Goal: Information Seeking & Learning: Compare options

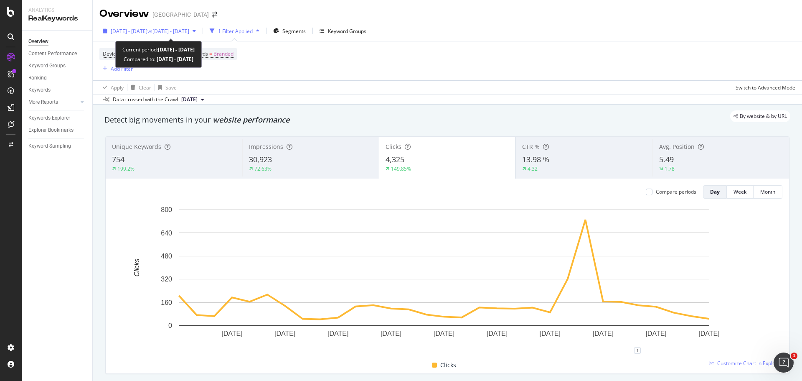
click at [189, 32] on span "vs [DATE] - [DATE]" at bounding box center [168, 31] width 42 height 7
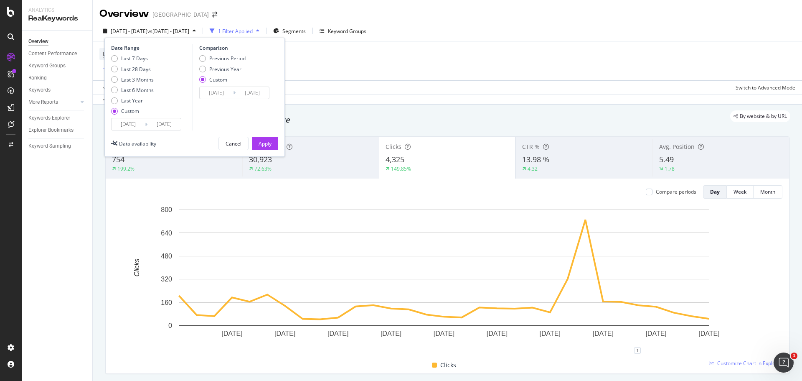
click at [135, 129] on input "[DATE]" at bounding box center [128, 124] width 33 height 12
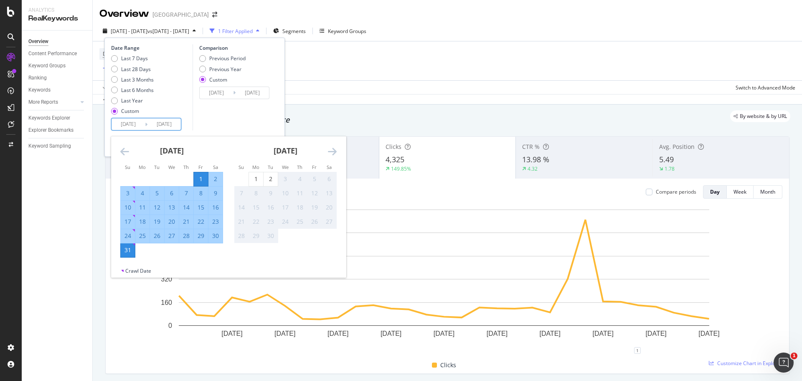
click at [124, 149] on icon "Move backward to switch to the previous month." at bounding box center [124, 151] width 9 height 10
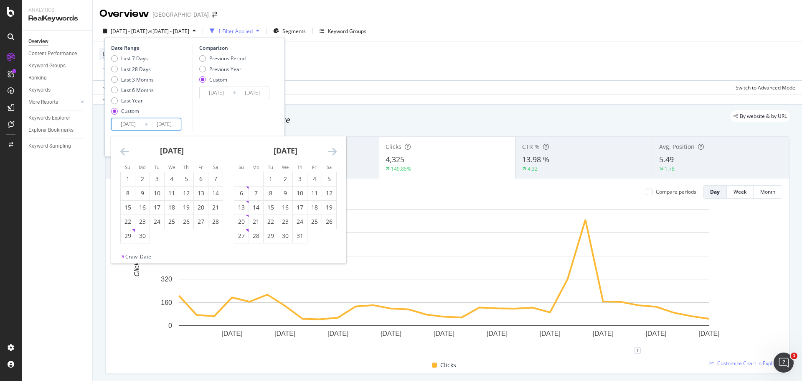
click at [124, 149] on icon "Move backward to switch to the previous month." at bounding box center [124, 151] width 9 height 10
click at [300, 183] on div "1" at bounding box center [300, 179] width 14 height 14
type input "[DATE]"
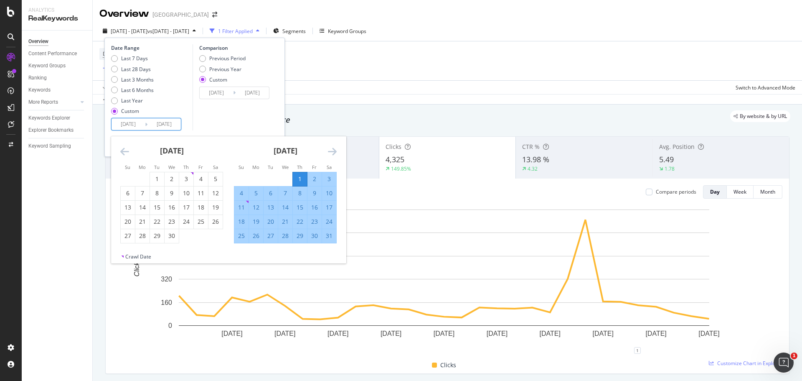
click at [334, 152] on icon "Move forward to switch to the next month." at bounding box center [332, 151] width 9 height 10
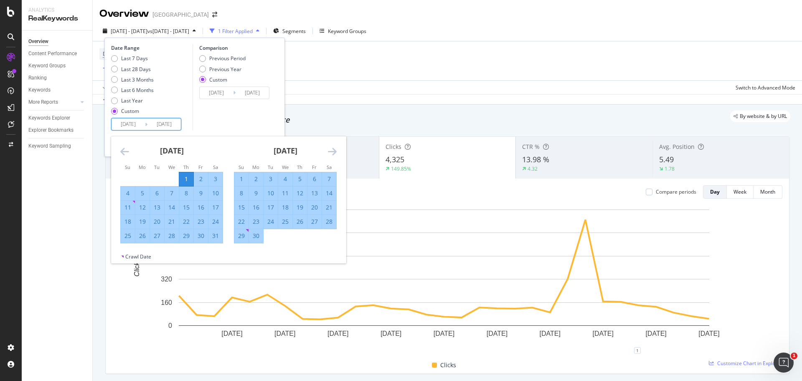
click at [334, 152] on icon "Move forward to switch to the next month." at bounding box center [332, 151] width 9 height 10
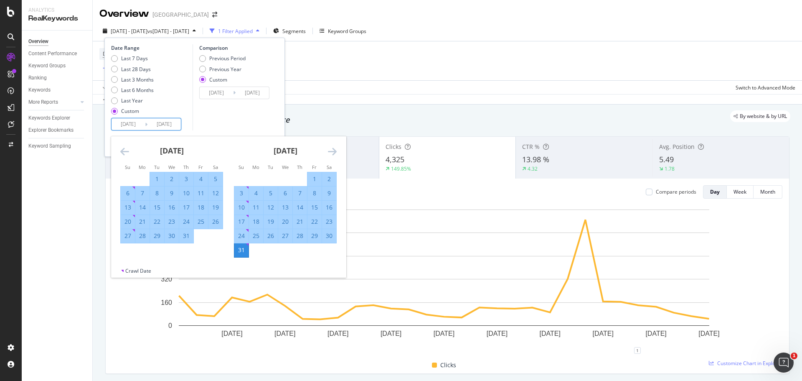
click at [334, 152] on icon "Move forward to switch to the next month." at bounding box center [332, 151] width 9 height 10
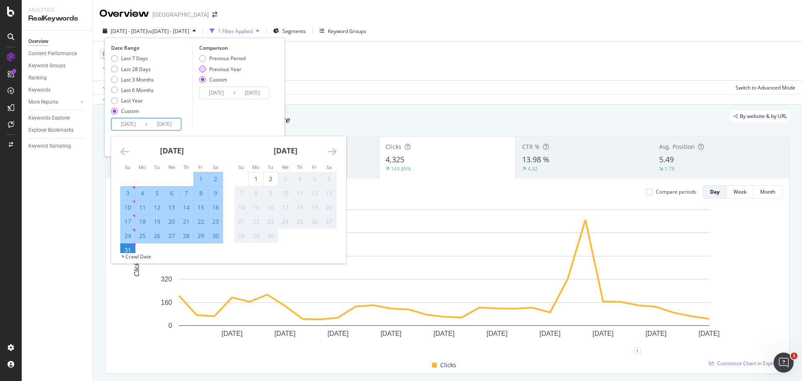
click at [221, 71] on div "Previous Year" at bounding box center [225, 69] width 32 height 7
type input "[DATE]"
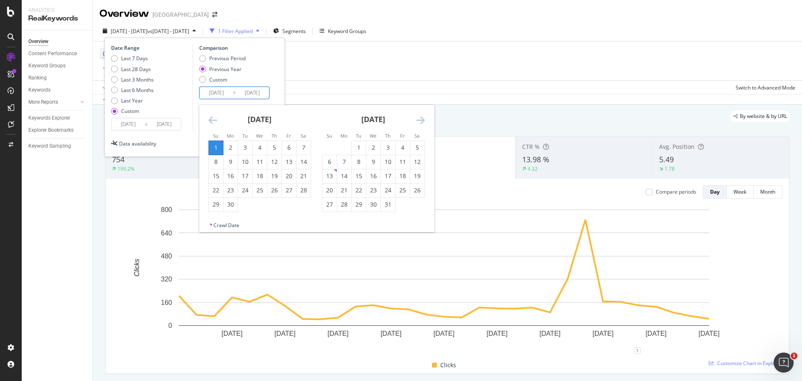
click at [220, 94] on input "[DATE]" at bounding box center [216, 93] width 33 height 12
click at [206, 120] on div "[DATE] 1 2 3 4 5 6 7 8 9 10 11 12 13 14 15 16 17 18 19 20 21 22 23 24 25 26 27 …" at bounding box center [260, 158] width 114 height 107
click at [211, 122] on icon "Move backward to switch to the previous month." at bounding box center [212, 120] width 9 height 10
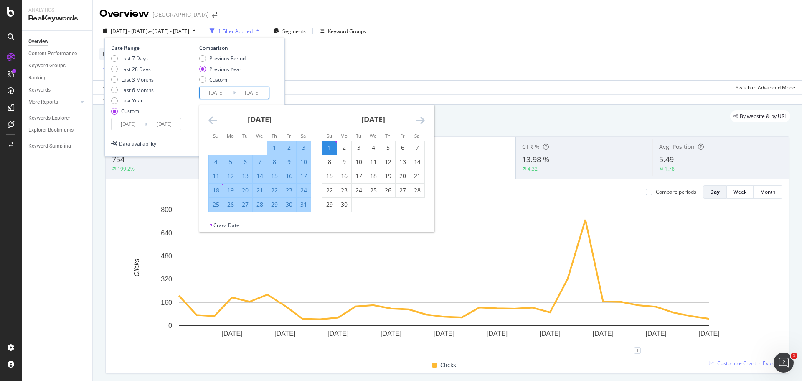
click at [211, 122] on icon "Move backward to switch to the previous month." at bounding box center [212, 120] width 9 height 10
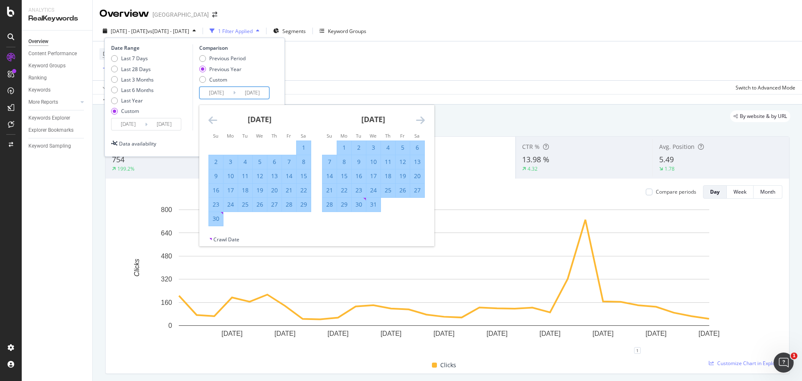
click at [211, 122] on icon "Move backward to switch to the previous month." at bounding box center [212, 120] width 9 height 10
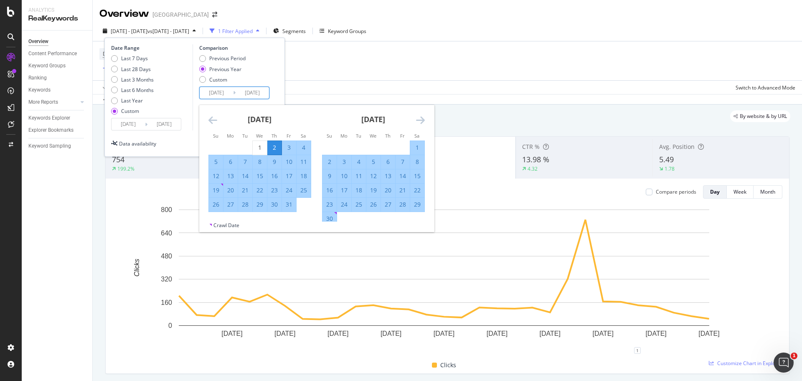
click at [211, 122] on icon "Move backward to switch to the previous month." at bounding box center [212, 120] width 9 height 10
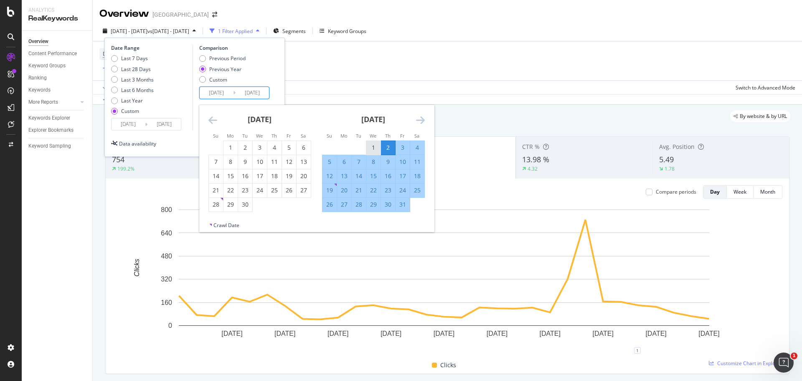
click at [374, 149] on div "1" at bounding box center [373, 147] width 14 height 8
type input "[DATE]"
click at [426, 117] on div "[DATE] 1 2 3 4 5 6 7 8 9 10 11 12 13 14 15 16 17 18 19 20 21 22 23 24 25 26 27 …" at bounding box center [374, 158] width 114 height 107
click at [419, 121] on icon "Move forward to switch to the next month." at bounding box center [420, 120] width 9 height 10
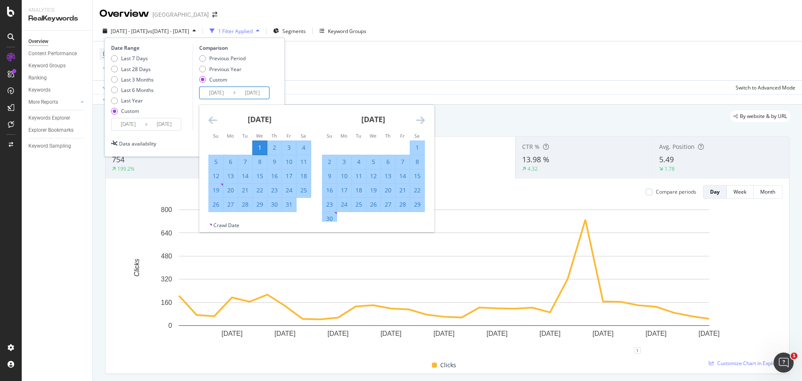
click at [419, 121] on icon "Move forward to switch to the next month." at bounding box center [420, 120] width 9 height 10
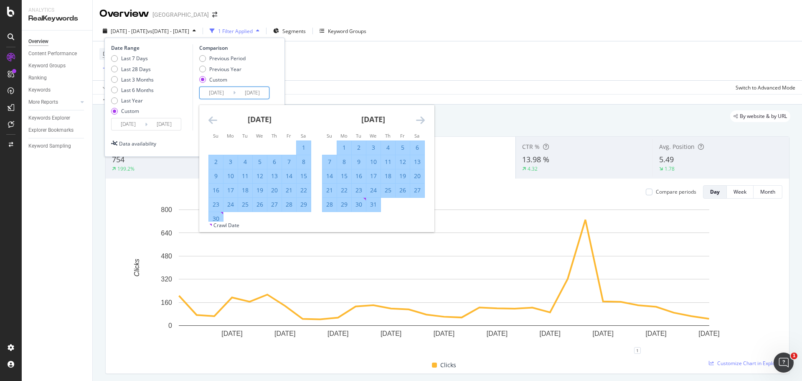
click at [419, 121] on icon "Move forward to switch to the next month." at bounding box center [420, 120] width 9 height 10
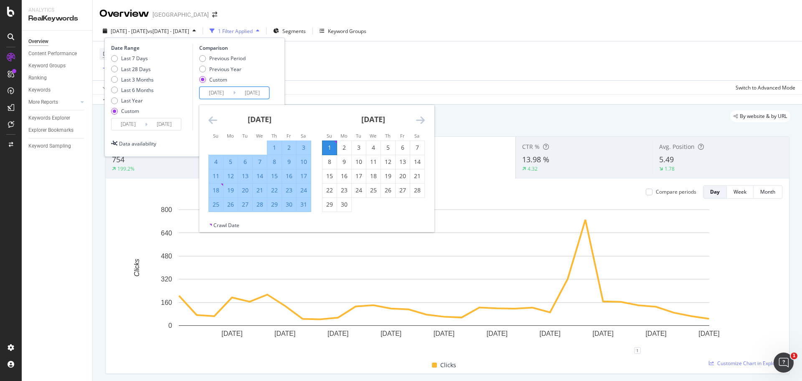
click at [419, 121] on icon "Move forward to switch to the next month." at bounding box center [420, 120] width 9 height 10
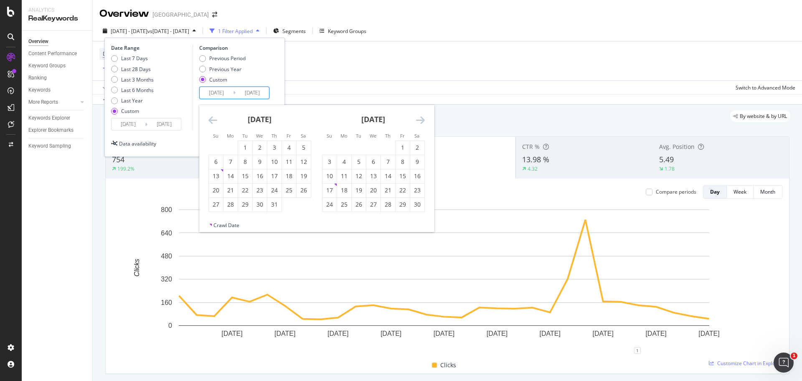
click at [215, 126] on div "[DATE]" at bounding box center [259, 123] width 103 height 36
click at [213, 124] on icon "Move backward to switch to the previous month." at bounding box center [212, 120] width 9 height 10
click at [213, 122] on icon "Move backward to switch to the previous month." at bounding box center [212, 120] width 9 height 10
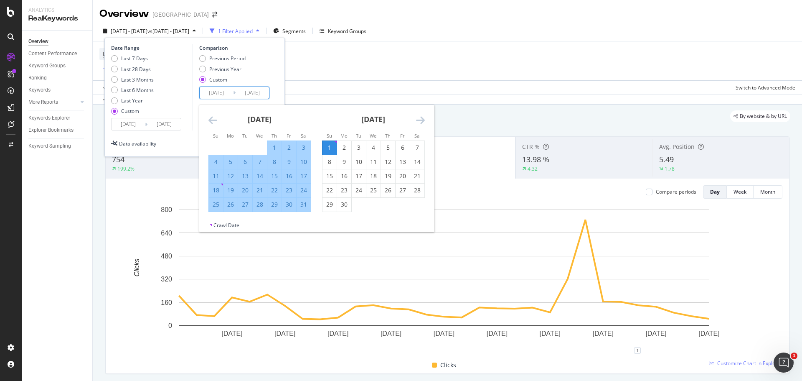
click at [302, 204] on div "31" at bounding box center [304, 204] width 14 height 8
type input "[DATE]"
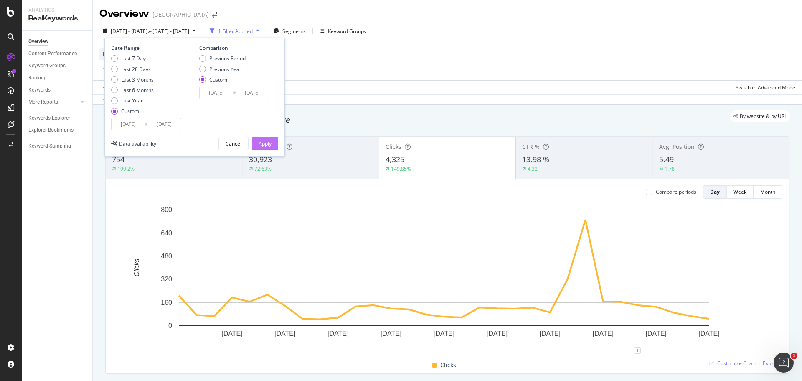
click at [265, 145] on div "Apply" at bounding box center [265, 143] width 13 height 7
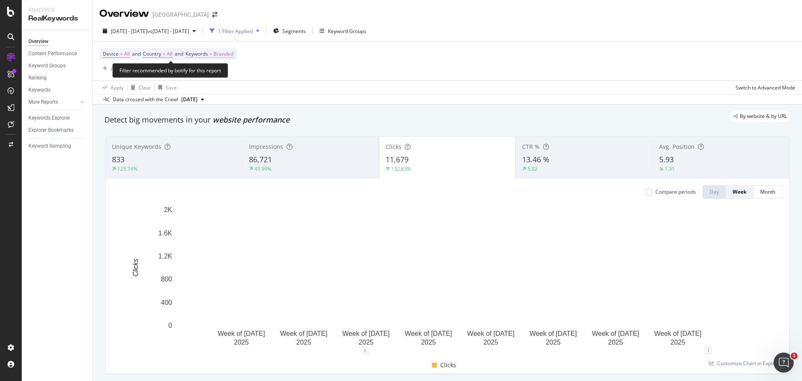
click at [231, 58] on span "Branded" at bounding box center [223, 54] width 20 height 12
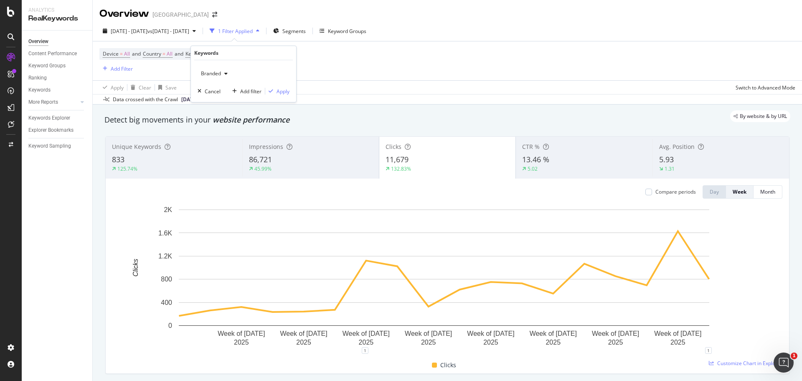
click at [222, 72] on div "button" at bounding box center [226, 73] width 10 height 5
click at [210, 138] on span "All" at bounding box center [247, 139] width 85 height 8
click at [277, 91] on div "Apply" at bounding box center [283, 91] width 13 height 7
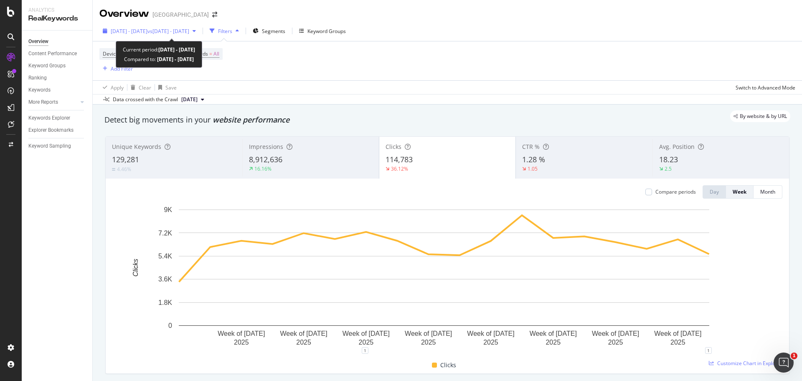
click at [189, 33] on span "vs [DATE] - [DATE]" at bounding box center [168, 31] width 42 height 7
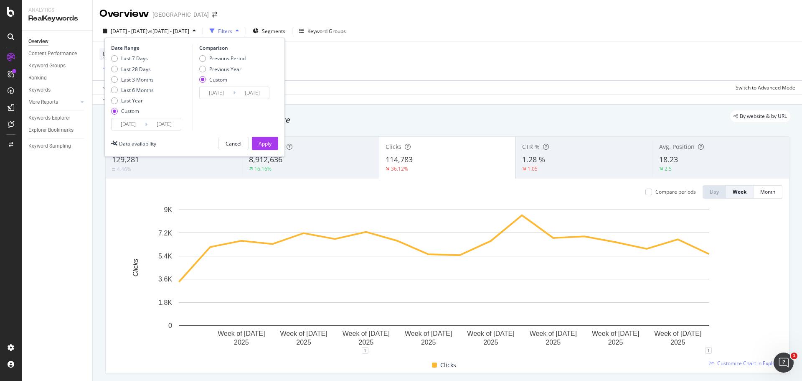
click at [228, 91] on input "[DATE]" at bounding box center [216, 93] width 33 height 12
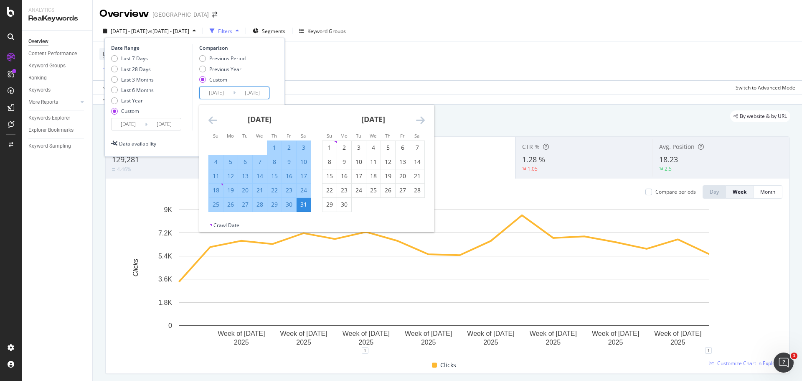
click at [209, 119] on icon "Move backward to switch to the previous month." at bounding box center [212, 120] width 9 height 10
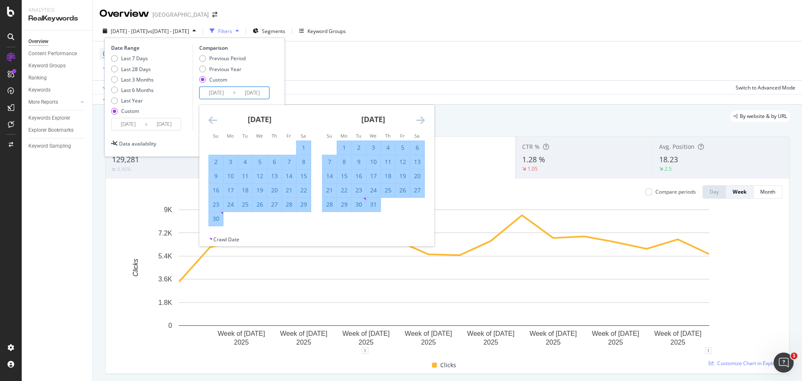
click at [209, 119] on icon "Move backward to switch to the previous month." at bounding box center [212, 120] width 9 height 10
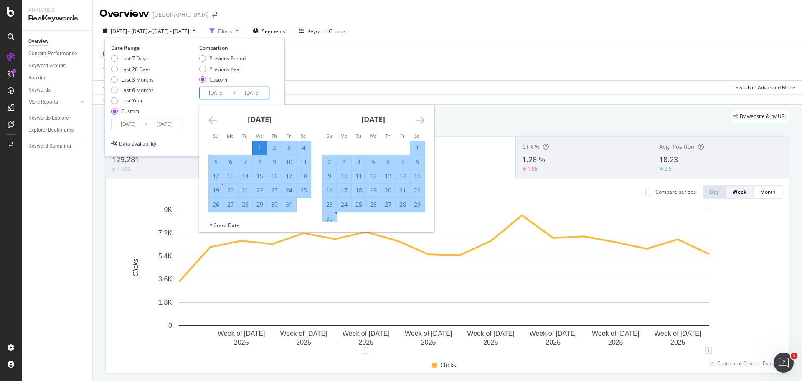
click at [209, 119] on icon "Move backward to switch to the previous month." at bounding box center [212, 120] width 9 height 10
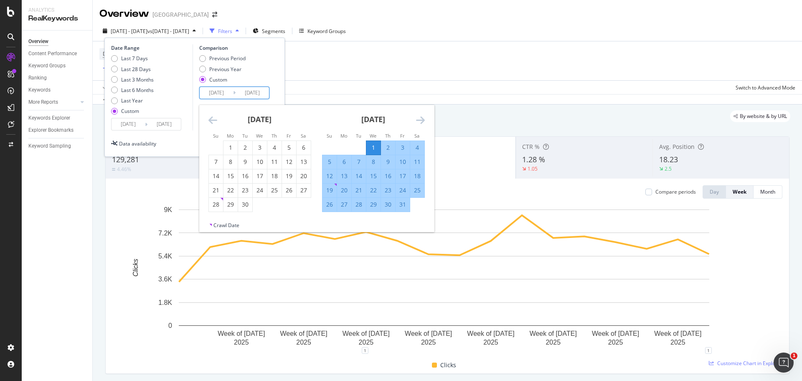
click at [209, 119] on icon "Move backward to switch to the previous month." at bounding box center [212, 120] width 9 height 10
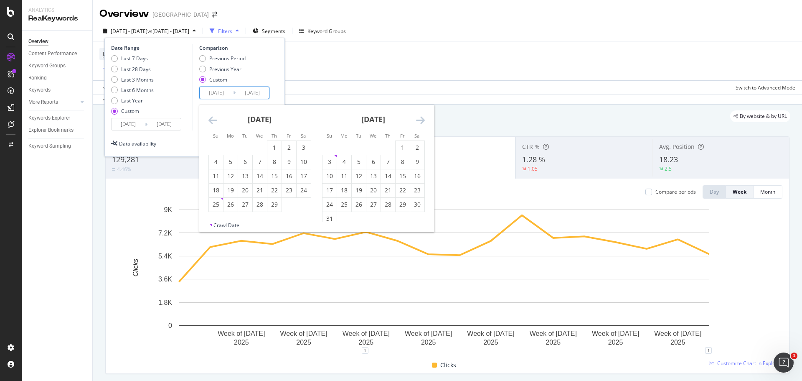
click at [209, 119] on icon "Move backward to switch to the previous month." at bounding box center [212, 120] width 9 height 10
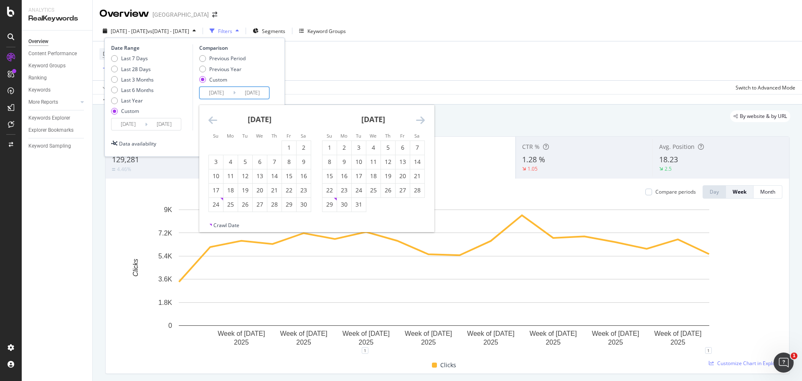
click at [209, 119] on icon "Move backward to switch to the previous month." at bounding box center [212, 120] width 9 height 10
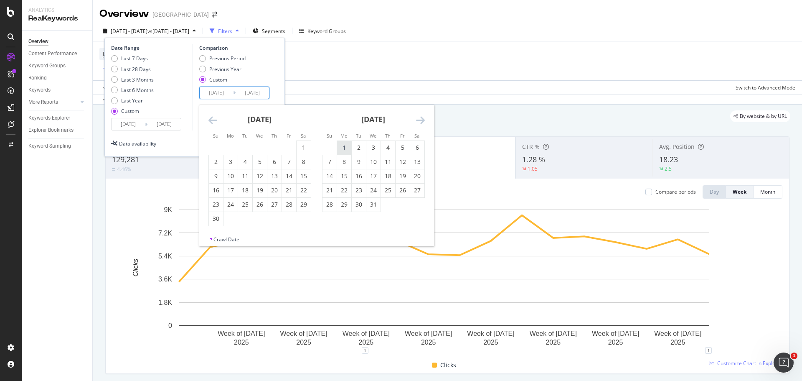
click at [347, 148] on div "1" at bounding box center [344, 147] width 14 height 8
type input "[DATE]"
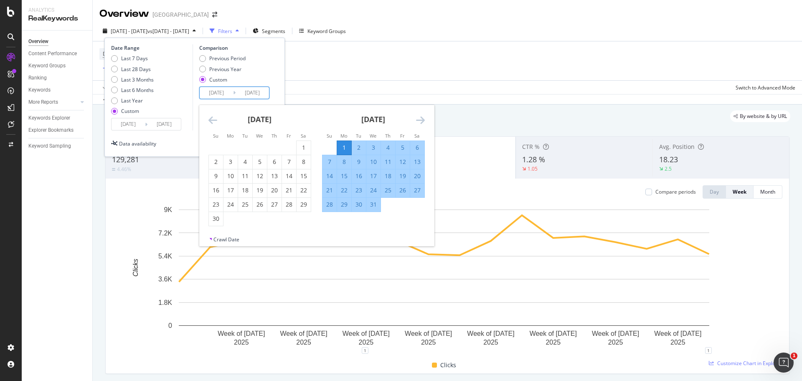
click at [421, 123] on icon "Move forward to switch to the next month." at bounding box center [420, 120] width 9 height 10
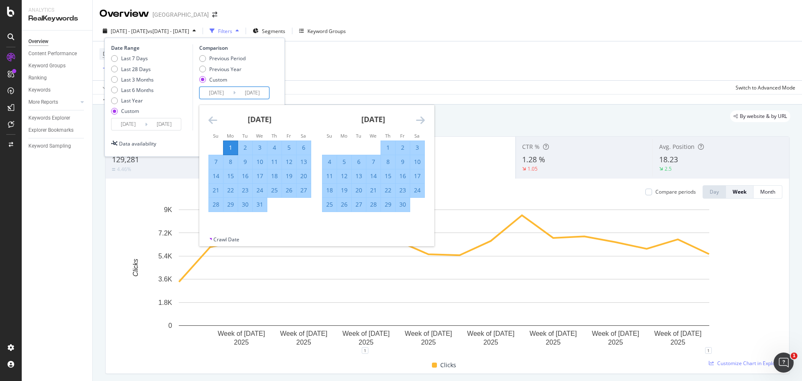
click at [421, 123] on icon "Move forward to switch to the next month." at bounding box center [420, 120] width 9 height 10
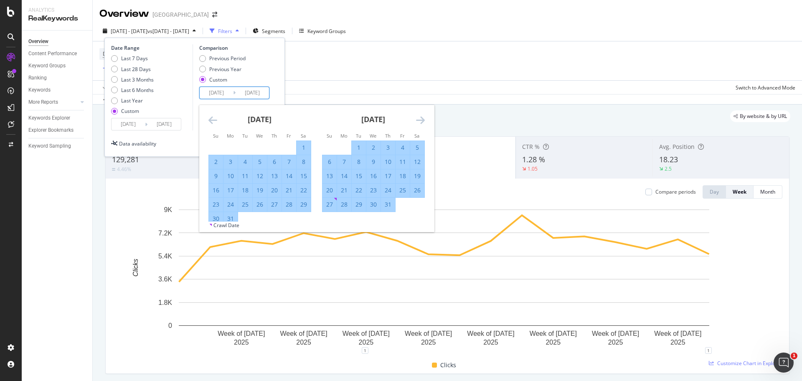
click at [421, 123] on icon "Move forward to switch to the next month." at bounding box center [420, 120] width 9 height 10
click at [209, 120] on icon "Move backward to switch to the previous month." at bounding box center [212, 120] width 9 height 10
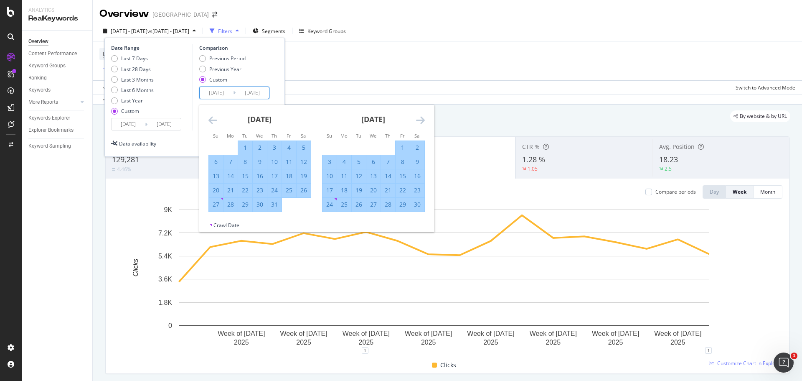
click at [277, 205] on div "31" at bounding box center [274, 204] width 14 height 8
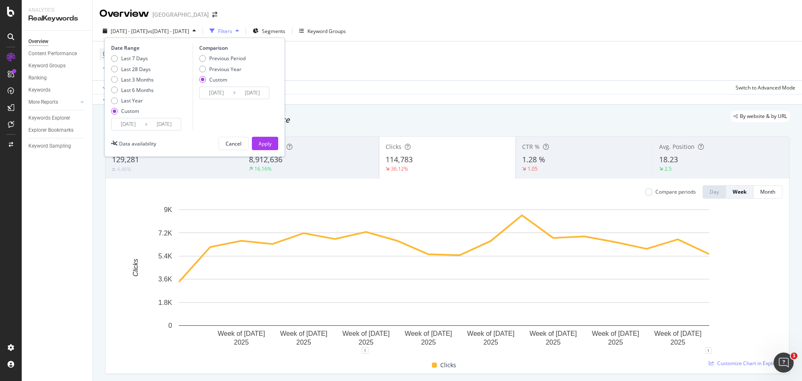
type input "[DATE]"
click at [260, 138] on div "Apply" at bounding box center [265, 143] width 13 height 13
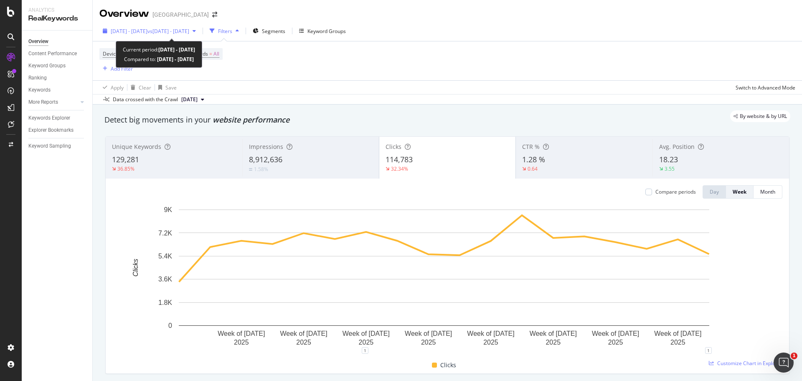
click at [189, 33] on span "vs [DATE] - [DATE]" at bounding box center [168, 31] width 42 height 7
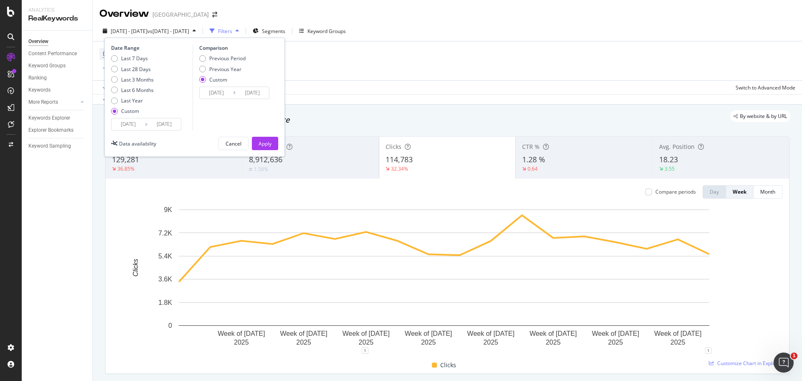
click at [230, 96] on input "[DATE]" at bounding box center [216, 93] width 33 height 12
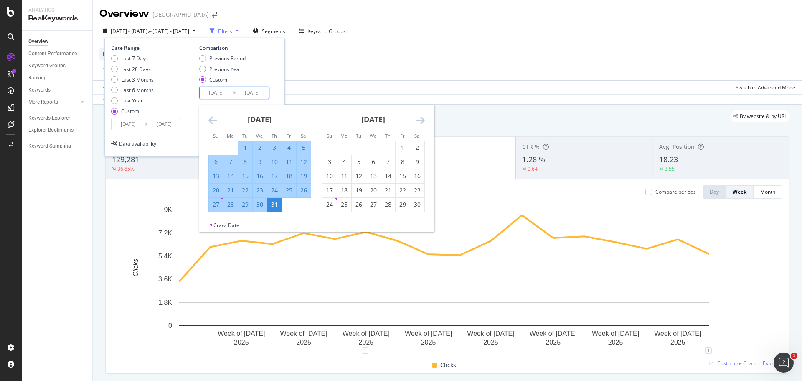
click at [214, 121] on icon "Move backward to switch to the previous month." at bounding box center [212, 120] width 9 height 10
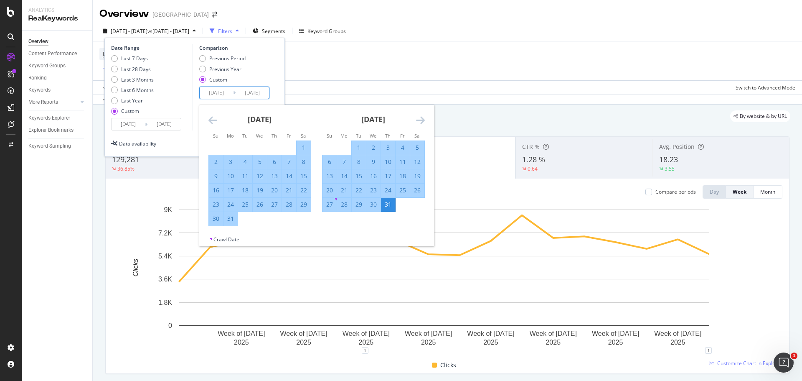
click at [214, 121] on icon "Move backward to switch to the previous month." at bounding box center [212, 120] width 9 height 10
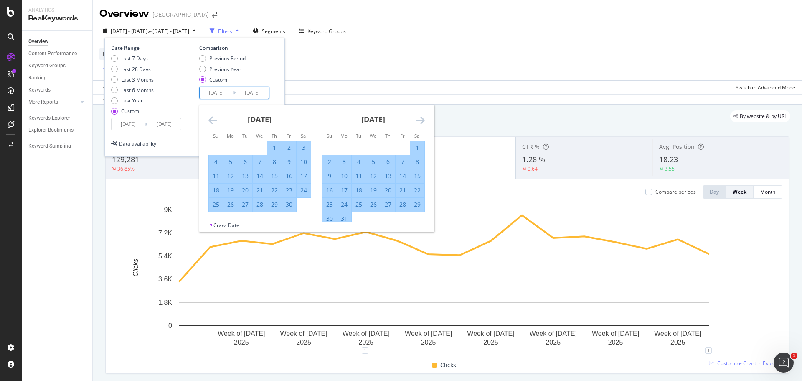
click at [214, 121] on icon "Move backward to switch to the previous month." at bounding box center [212, 120] width 9 height 10
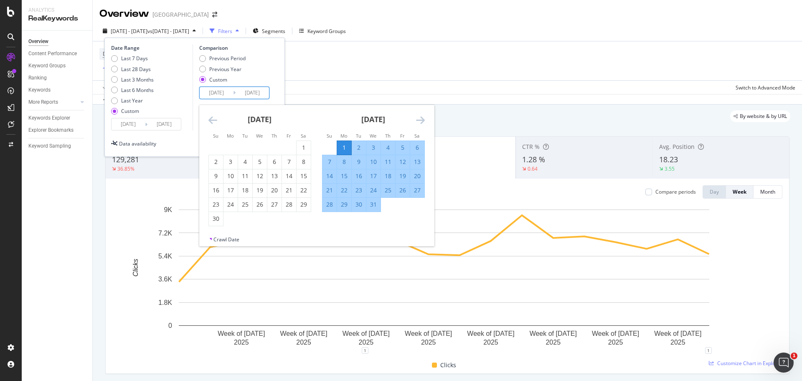
click at [214, 121] on icon "Move backward to switch to the previous month." at bounding box center [212, 120] width 9 height 10
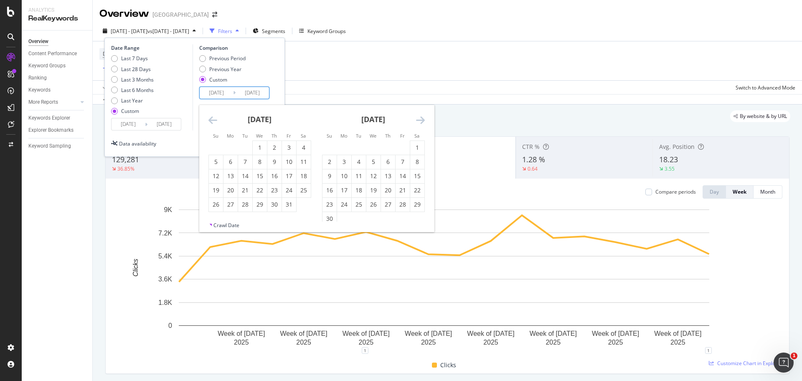
click at [214, 121] on icon "Move backward to switch to the previous month." at bounding box center [212, 120] width 9 height 10
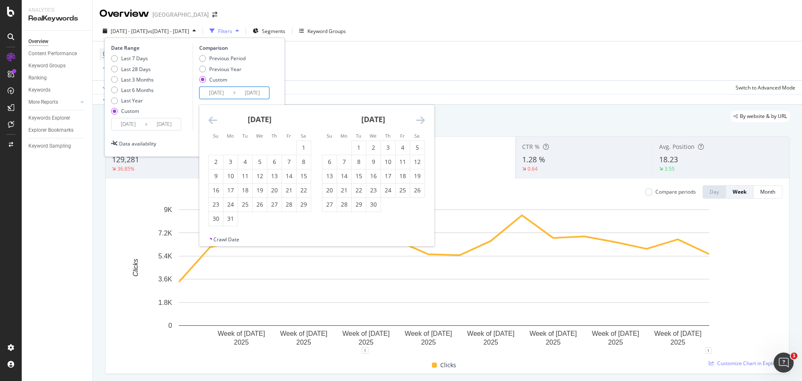
click at [214, 121] on icon "Move backward to switch to the previous month." at bounding box center [212, 120] width 9 height 10
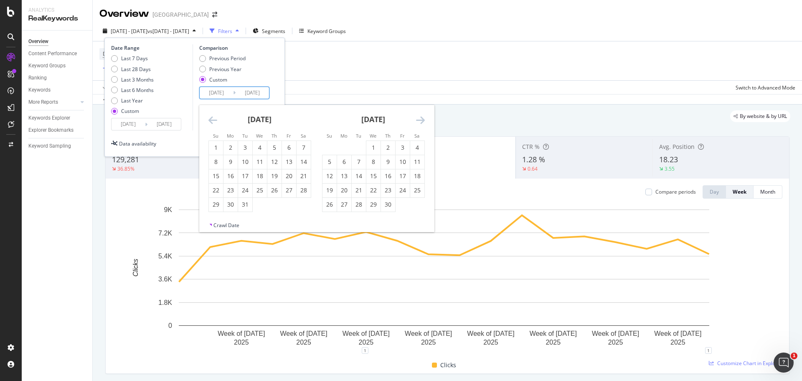
click at [214, 121] on icon "Move backward to switch to the previous month." at bounding box center [212, 120] width 9 height 10
click at [326, 146] on div "1" at bounding box center [329, 147] width 14 height 8
type input "[DATE]"
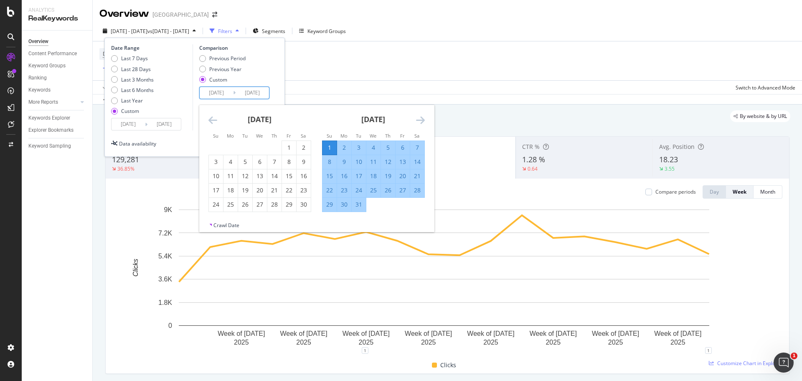
click at [422, 120] on icon "Move forward to switch to the next month." at bounding box center [420, 120] width 9 height 10
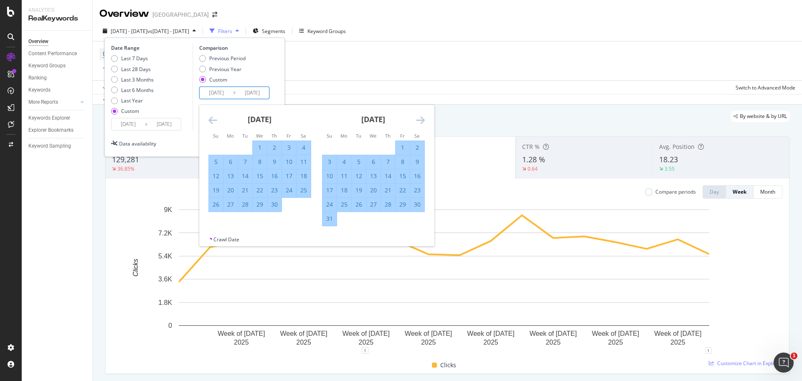
click at [422, 120] on icon "Move forward to switch to the next month." at bounding box center [420, 120] width 9 height 10
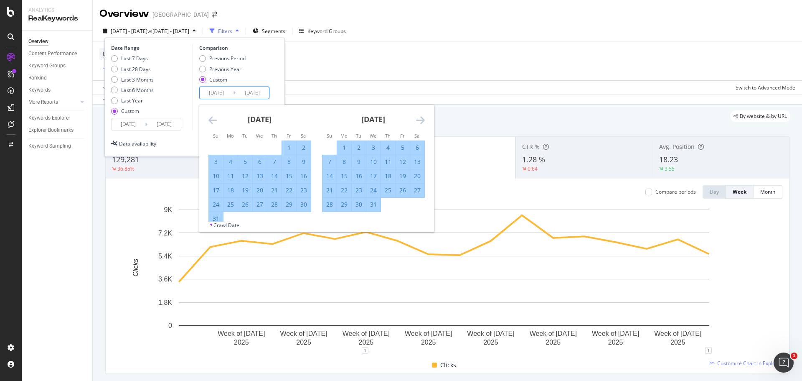
click at [422, 120] on icon "Move forward to switch to the next month." at bounding box center [420, 120] width 9 height 10
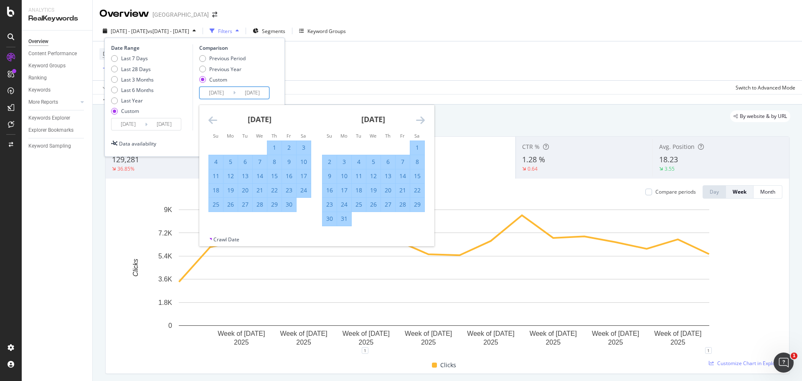
click at [220, 124] on div "[DATE]" at bounding box center [259, 123] width 103 height 36
click at [215, 124] on icon "Move backward to switch to the previous month." at bounding box center [212, 120] width 9 height 10
click at [260, 208] on div "31" at bounding box center [260, 204] width 14 height 8
type input "[DATE]"
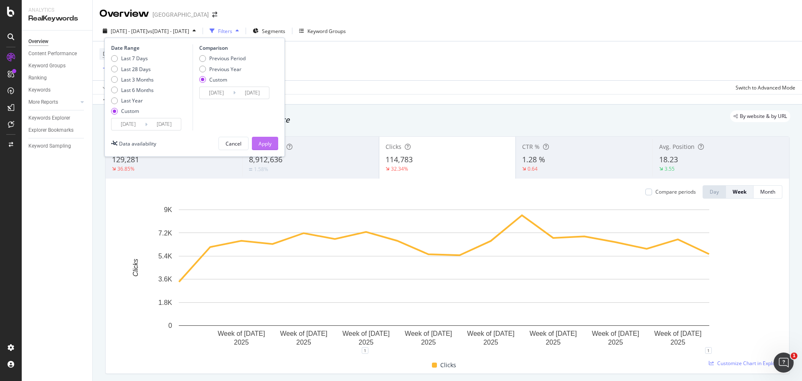
click at [268, 149] on div "Apply" at bounding box center [265, 143] width 13 height 13
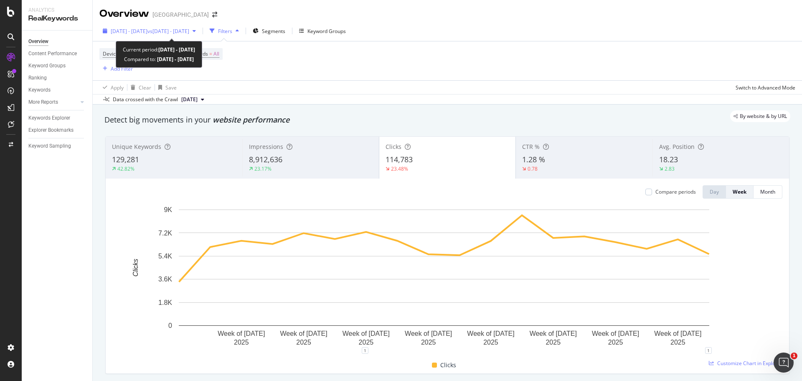
click at [189, 34] on span "vs [DATE] - [DATE]" at bounding box center [168, 31] width 42 height 7
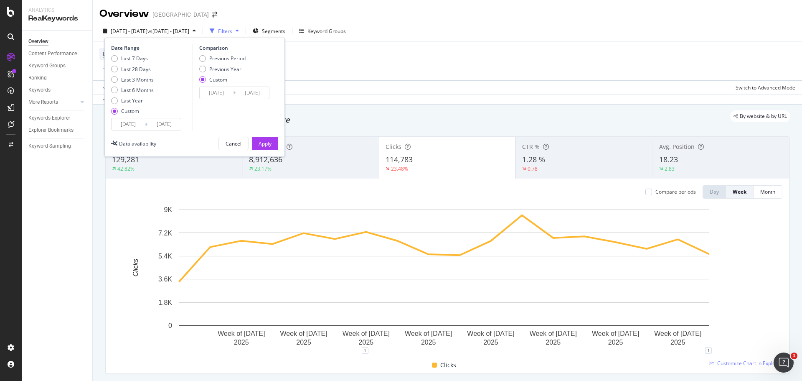
click at [214, 93] on input "[DATE]" at bounding box center [216, 93] width 33 height 12
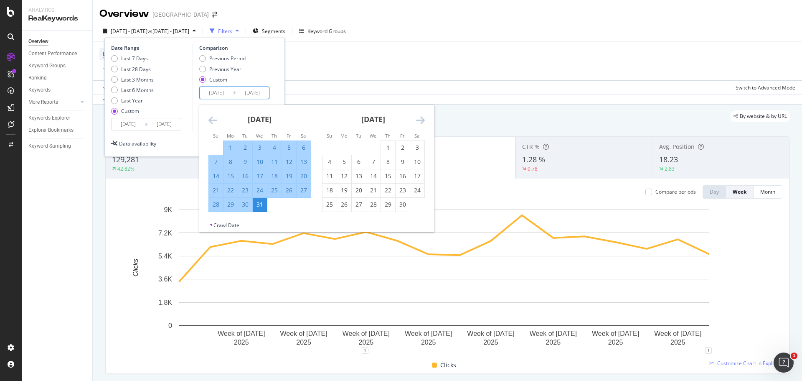
click at [211, 119] on icon "Move backward to switch to the previous month." at bounding box center [212, 120] width 9 height 10
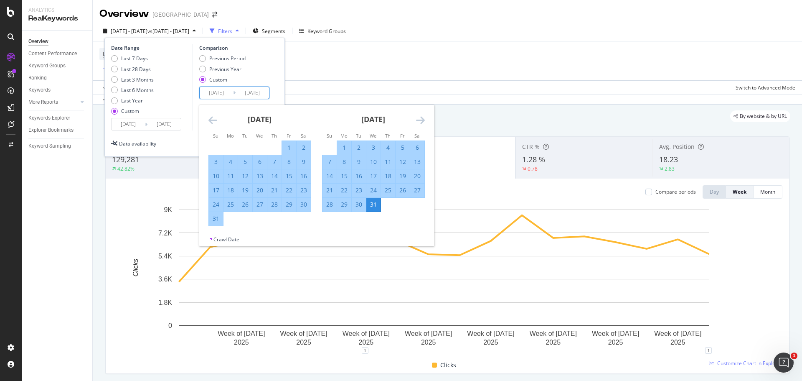
click at [211, 119] on icon "Move backward to switch to the previous month." at bounding box center [212, 120] width 9 height 10
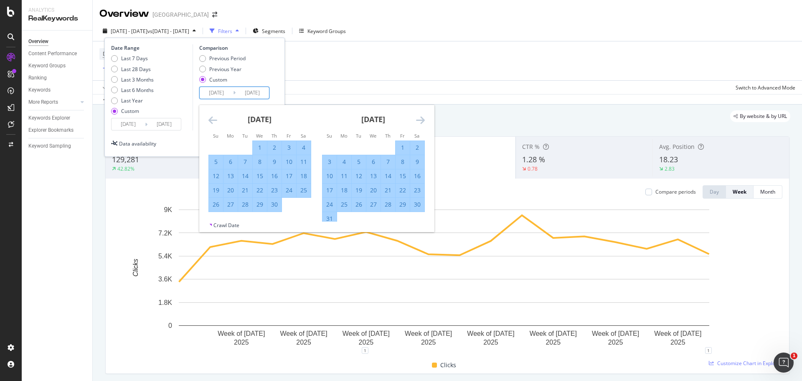
click at [211, 119] on icon "Move backward to switch to the previous month." at bounding box center [212, 120] width 9 height 10
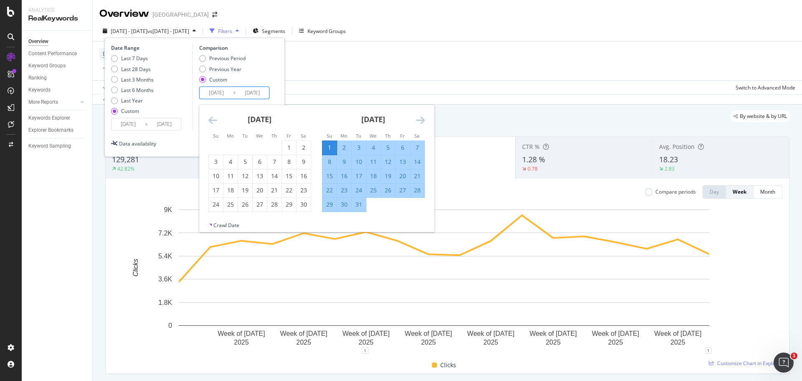
click at [211, 119] on icon "Move backward to switch to the previous month." at bounding box center [212, 120] width 9 height 10
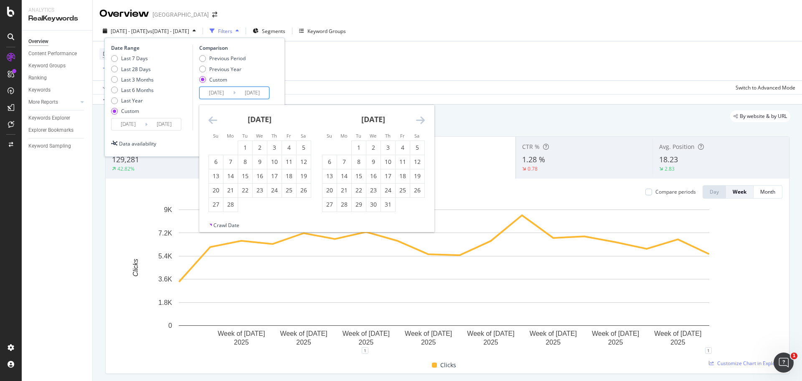
click at [211, 119] on icon "Move backward to switch to the previous month." at bounding box center [212, 120] width 9 height 10
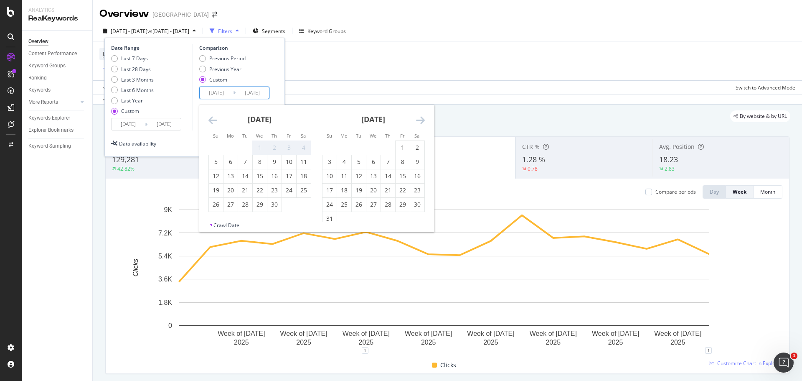
click at [211, 119] on icon "Move backward to switch to the previous month." at bounding box center [212, 120] width 9 height 10
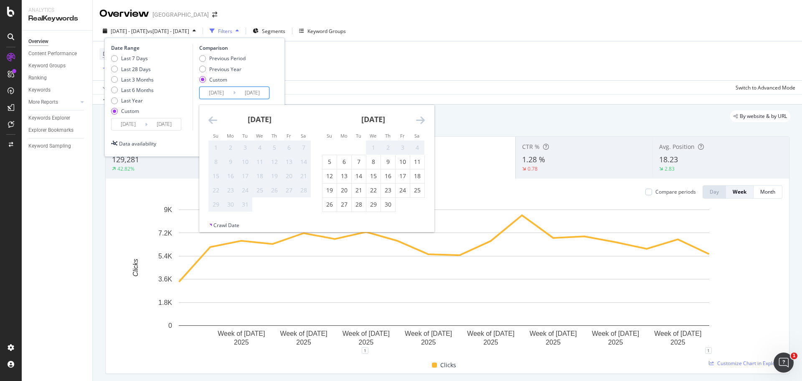
click at [211, 119] on icon "Move backward to switch to the previous month." at bounding box center [212, 120] width 9 height 10
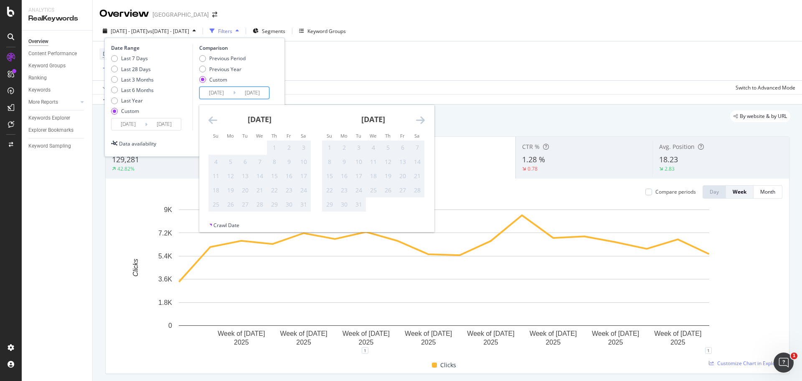
click at [416, 119] on icon "Move forward to switch to the next month." at bounding box center [420, 120] width 9 height 10
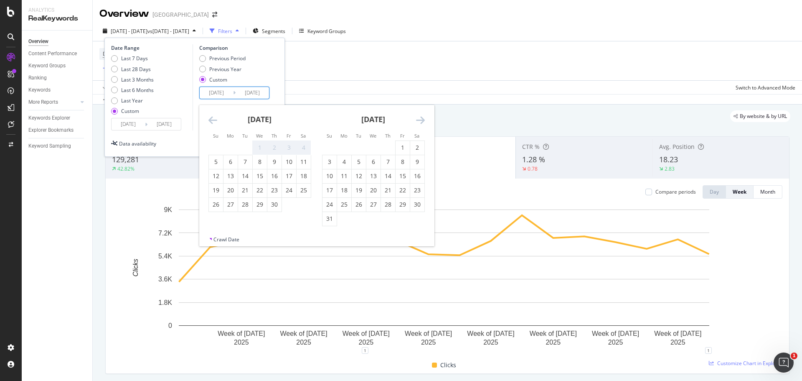
click at [416, 119] on icon "Move forward to switch to the next month." at bounding box center [420, 120] width 9 height 10
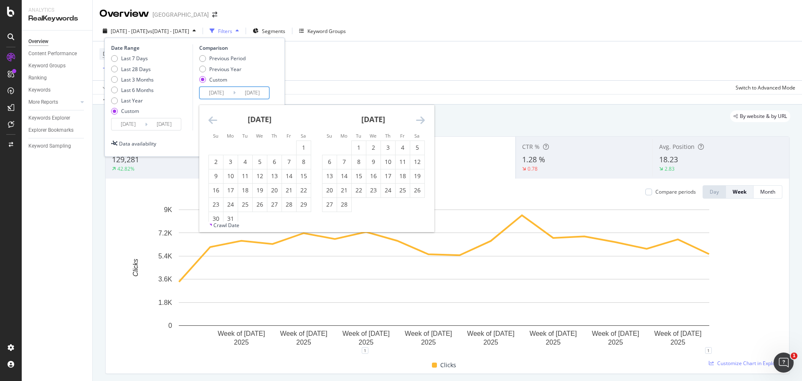
click at [584, 31] on div "[DATE] - [DATE] vs [DATE] - [DATE] Filters Segments Keyword Groups Date Range L…" at bounding box center [447, 32] width 709 height 17
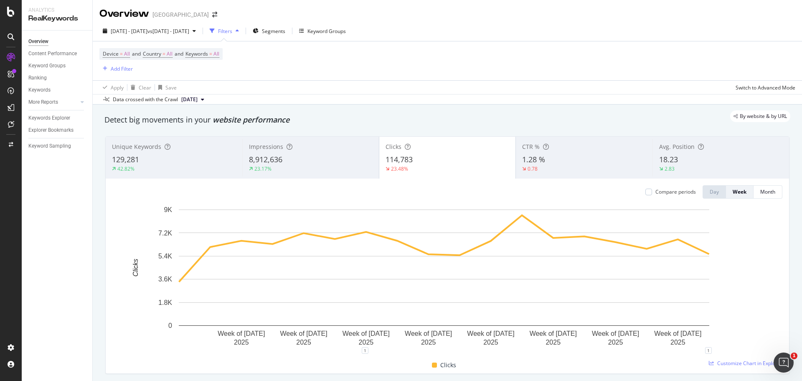
drag, startPoint x: 238, startPoint y: 0, endPoint x: 279, endPoint y: 15, distance: 43.8
click at [279, 15] on div "Overview [GEOGRAPHIC_DATA]" at bounding box center [447, 10] width 709 height 21
